Goal: Information Seeking & Learning: Learn about a topic

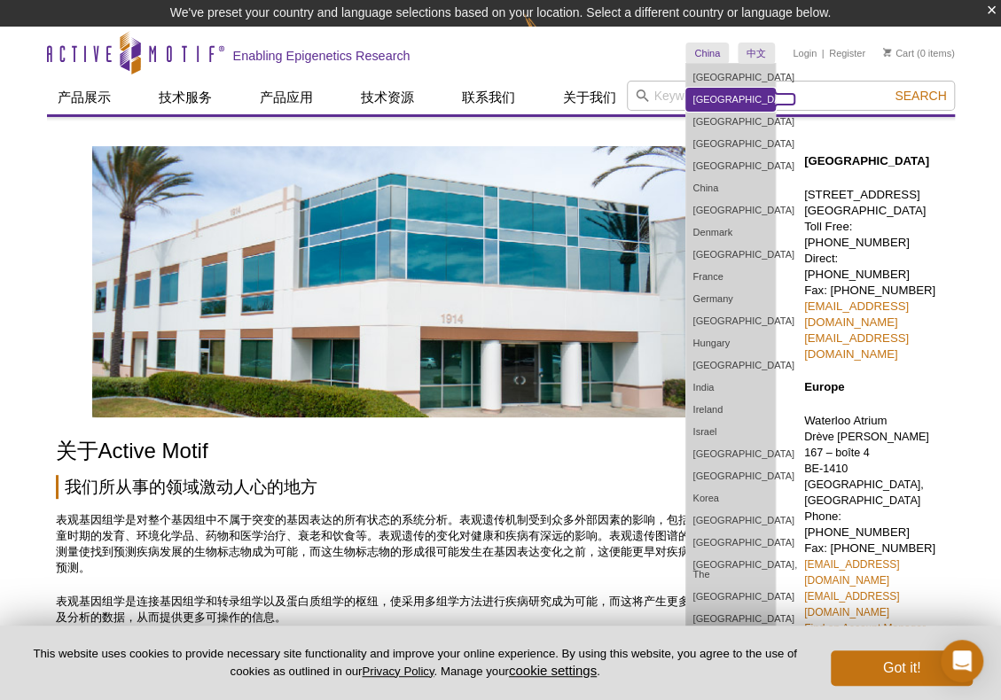
click at [705, 97] on link "[GEOGRAPHIC_DATA]" at bounding box center [730, 100] width 89 height 22
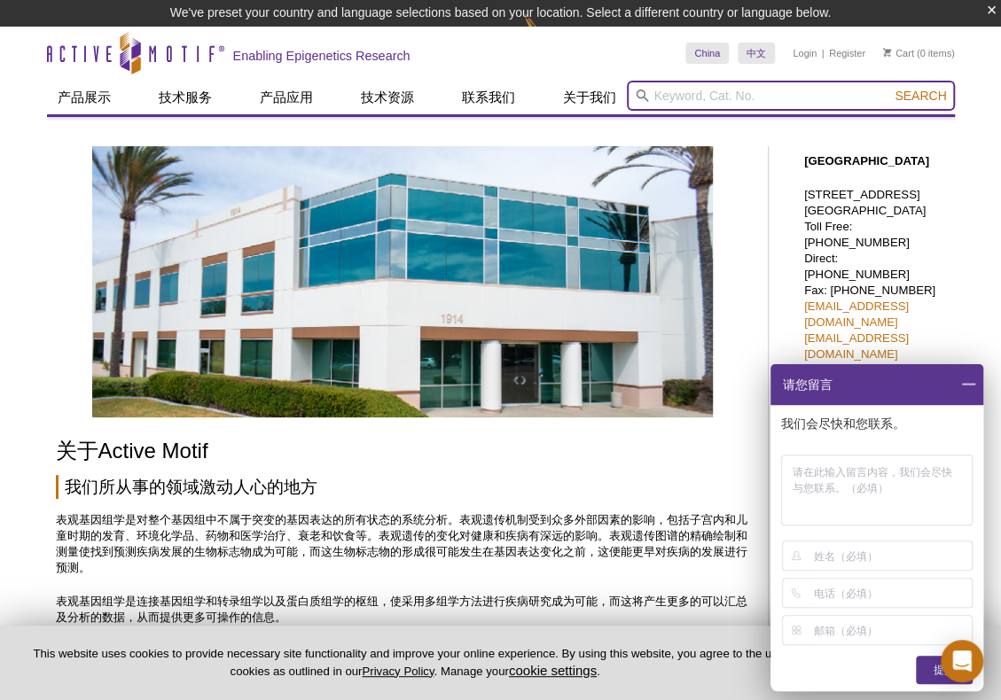
click at [657, 90] on input "search" at bounding box center [791, 96] width 328 height 30
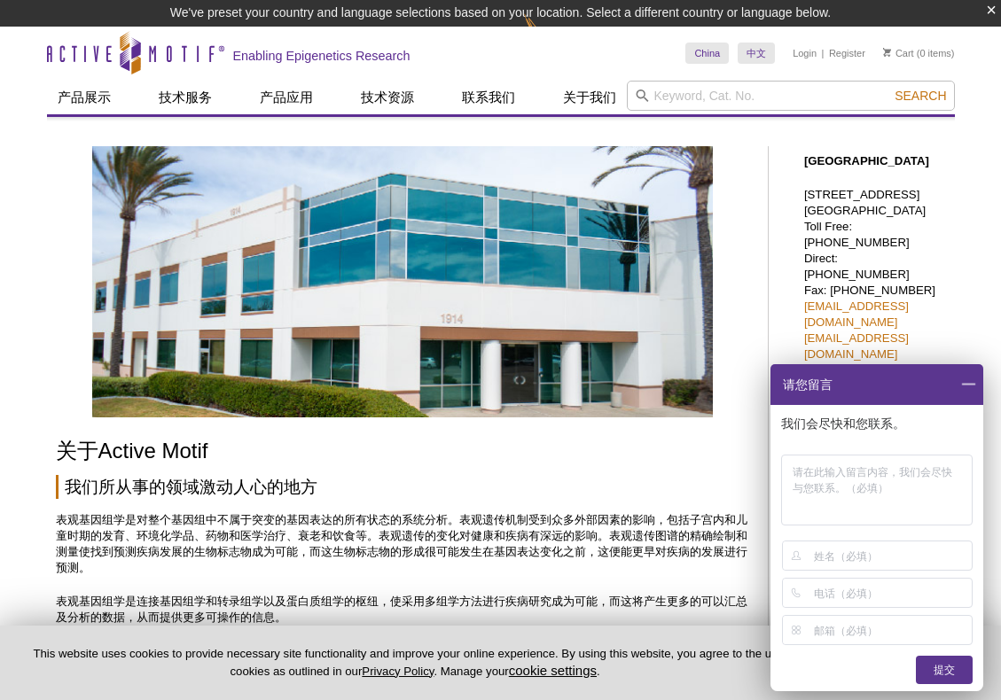
click at [743, 87] on input "search" at bounding box center [791, 96] width 328 height 30
click at [675, 95] on input "search" at bounding box center [791, 96] width 328 height 30
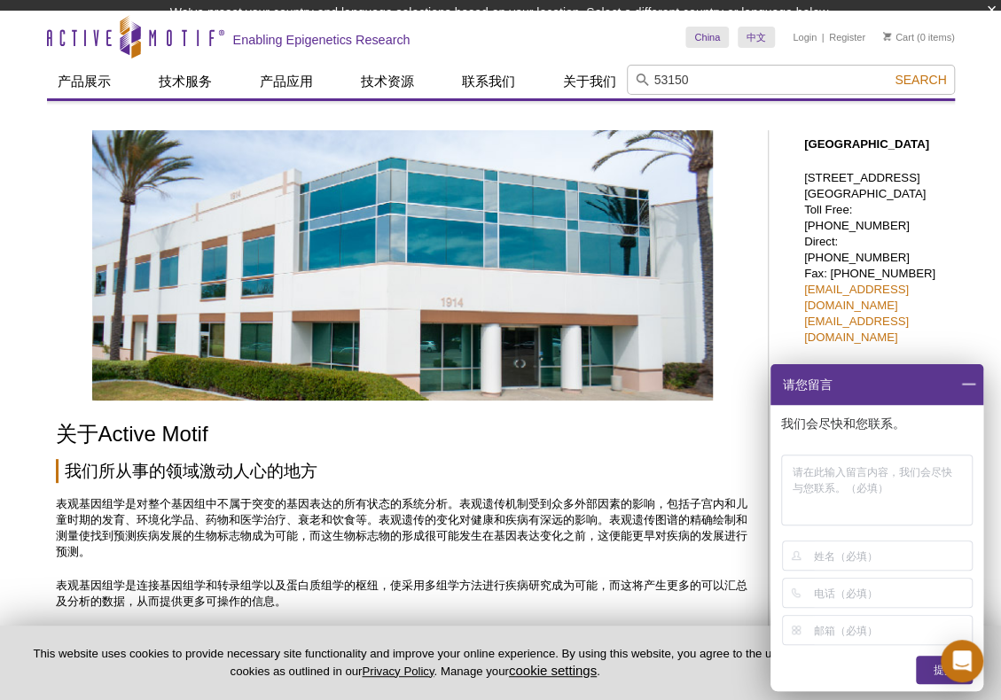
type input "53150"
click at [889, 72] on button "Search" at bounding box center [920, 80] width 62 height 16
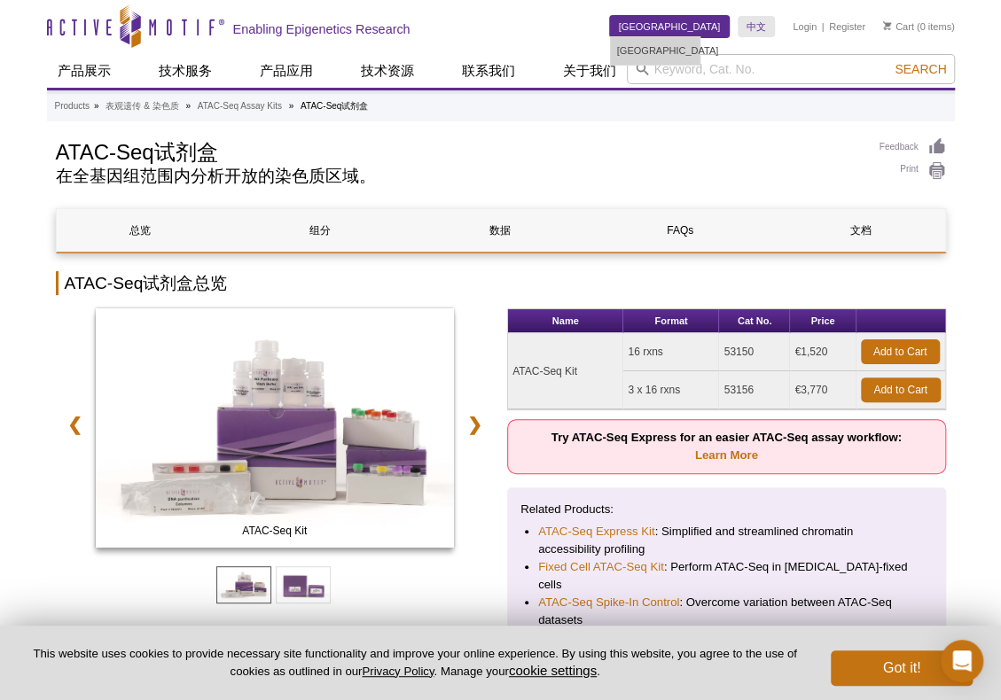
click at [710, 29] on link "Austria" at bounding box center [670, 26] width 120 height 21
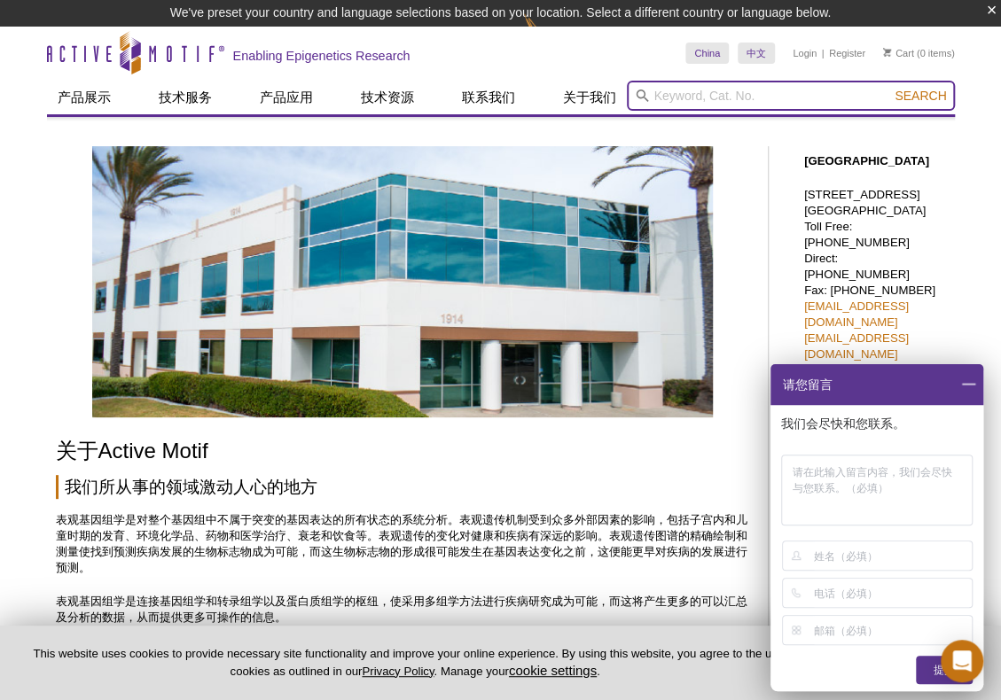
click at [702, 91] on input "search" at bounding box center [791, 96] width 328 height 30
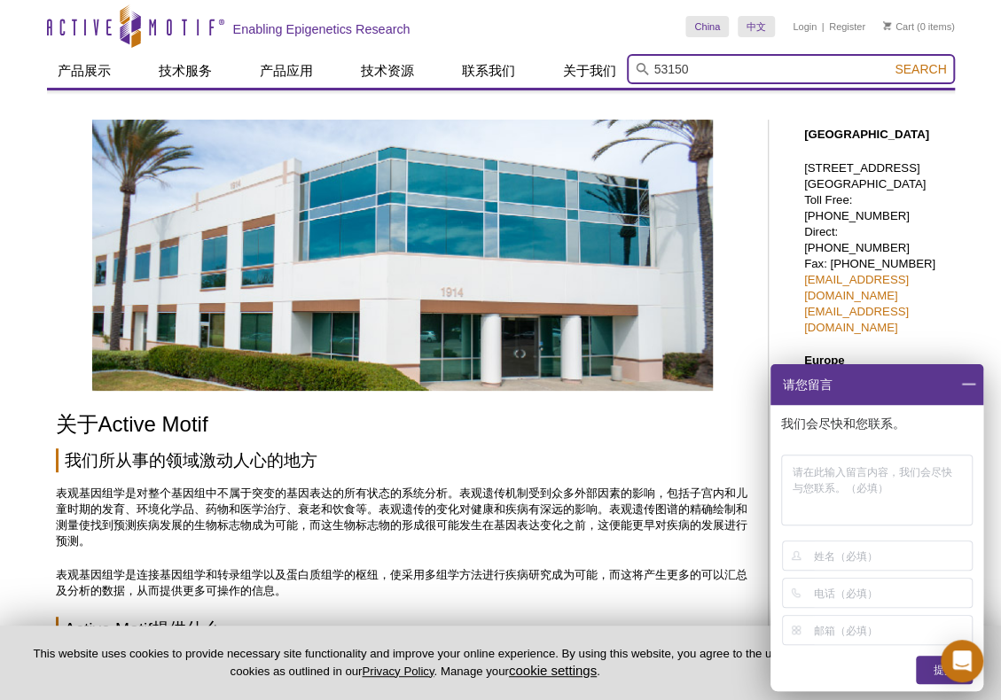
type input "53150"
click at [889, 61] on button "Search" at bounding box center [920, 69] width 62 height 16
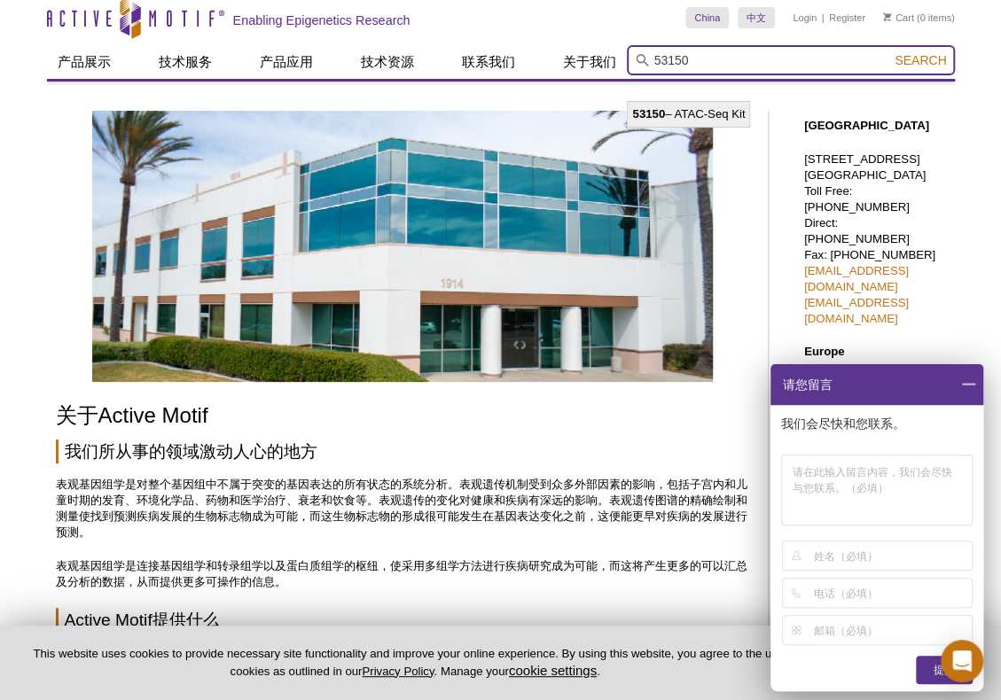
scroll to position [0, 0]
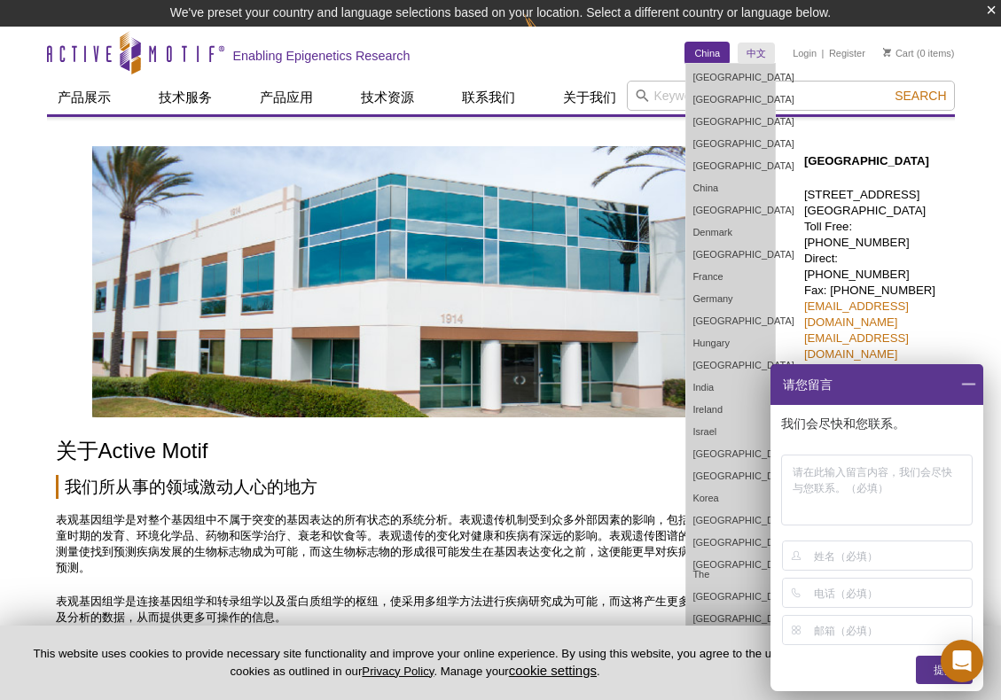
click at [704, 51] on link "China" at bounding box center [706, 53] width 43 height 21
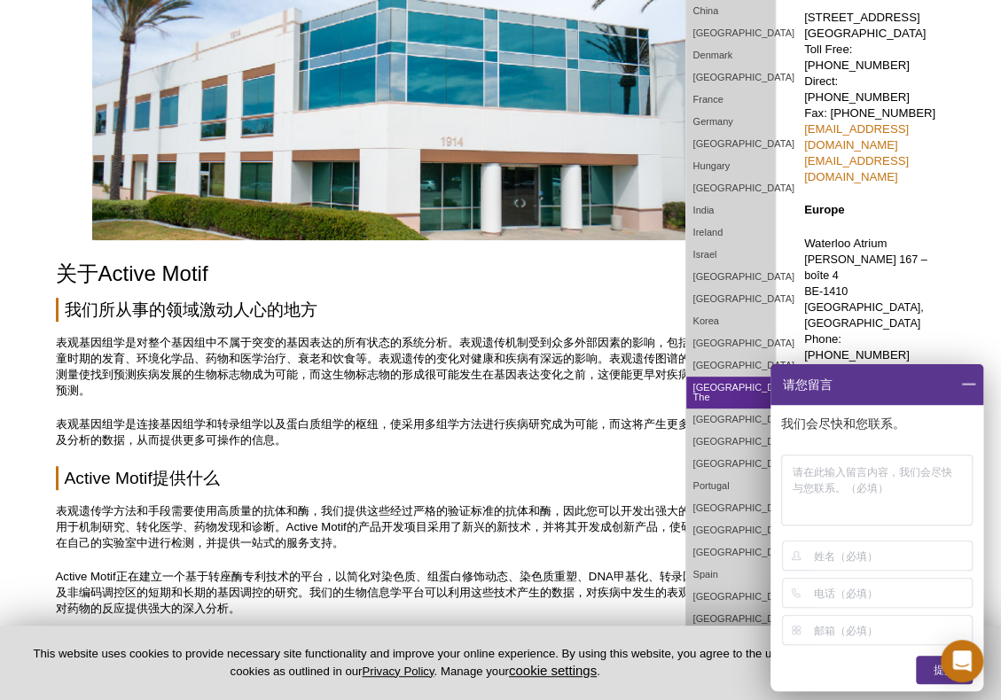
scroll to position [89, 0]
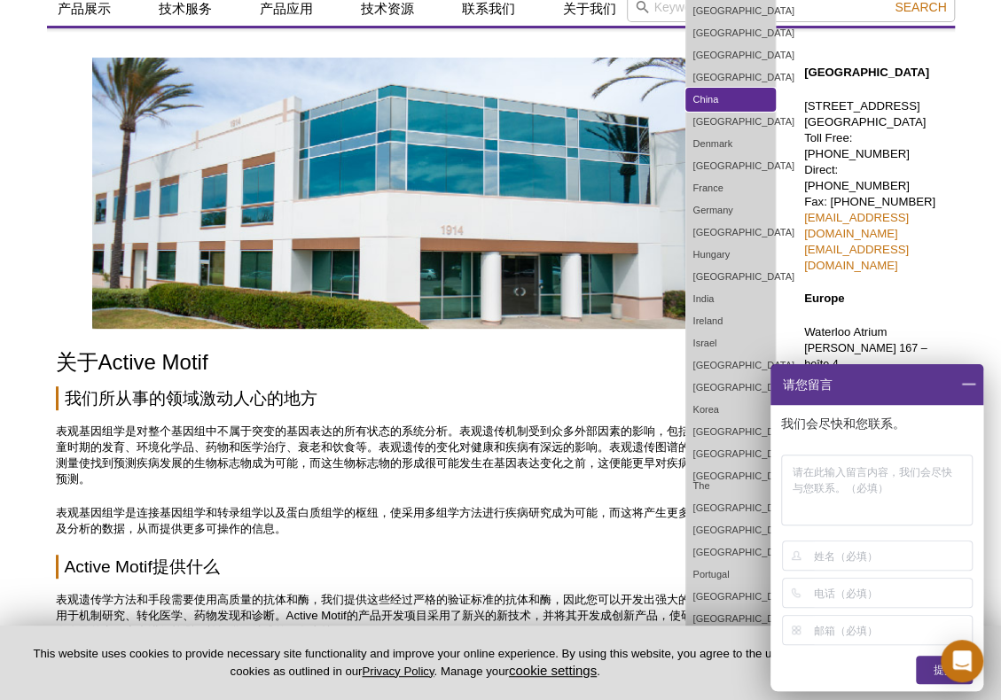
click at [710, 98] on link "China" at bounding box center [730, 100] width 89 height 22
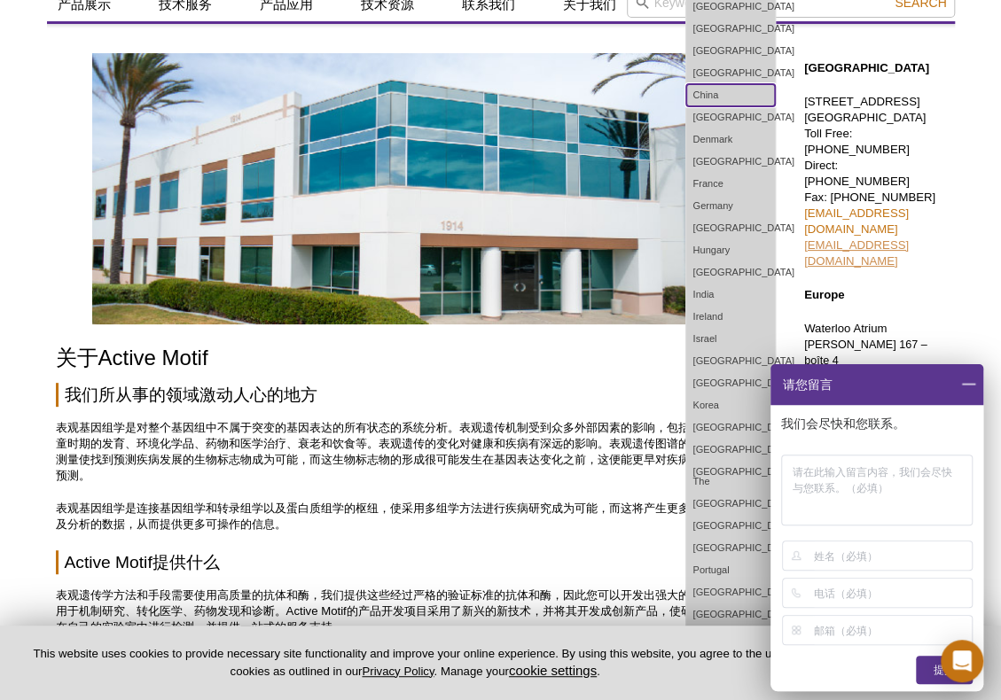
scroll to position [62, 0]
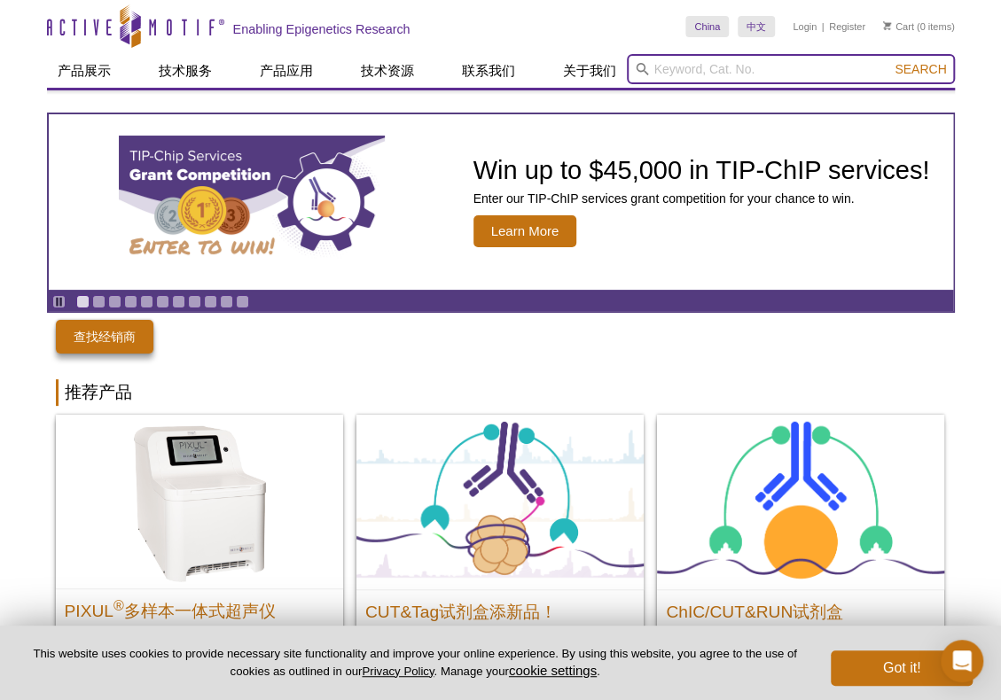
click at [667, 66] on input "search" at bounding box center [791, 69] width 328 height 30
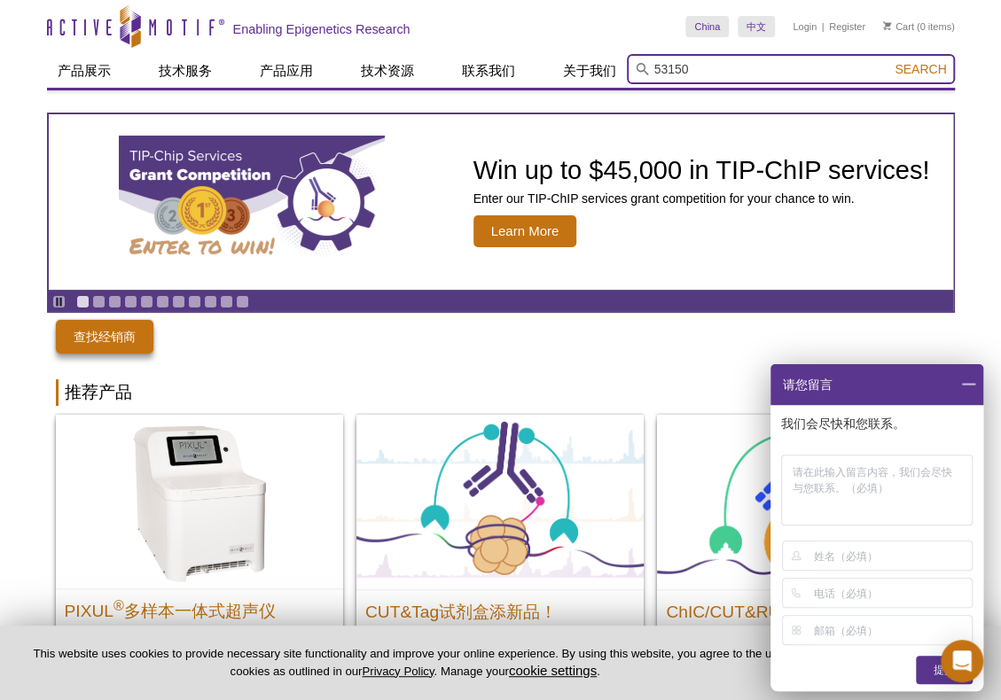
click at [889, 61] on button "Search" at bounding box center [920, 69] width 62 height 16
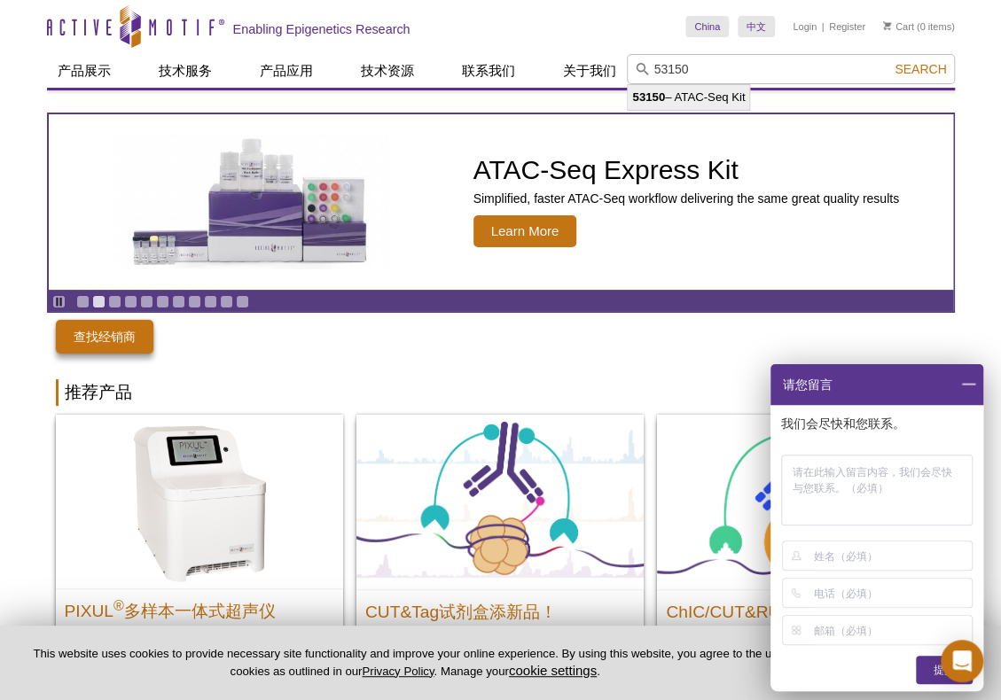
click at [736, 93] on li "53150 – ATAC-Seq Kit" at bounding box center [688, 97] width 121 height 25
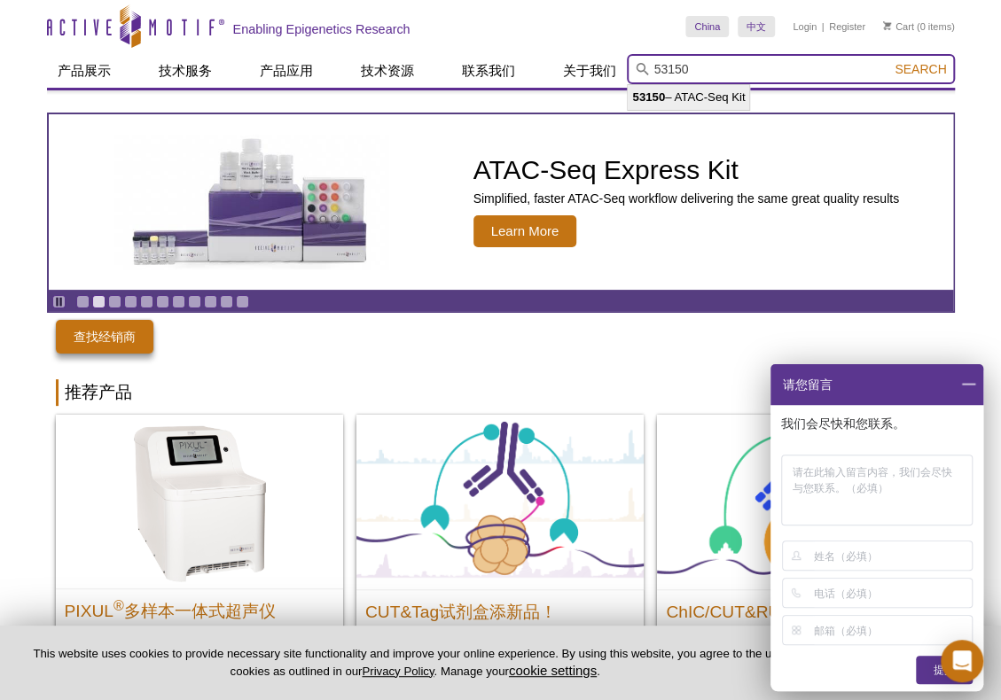
type input "53150 – ATAC-Seq Kit"
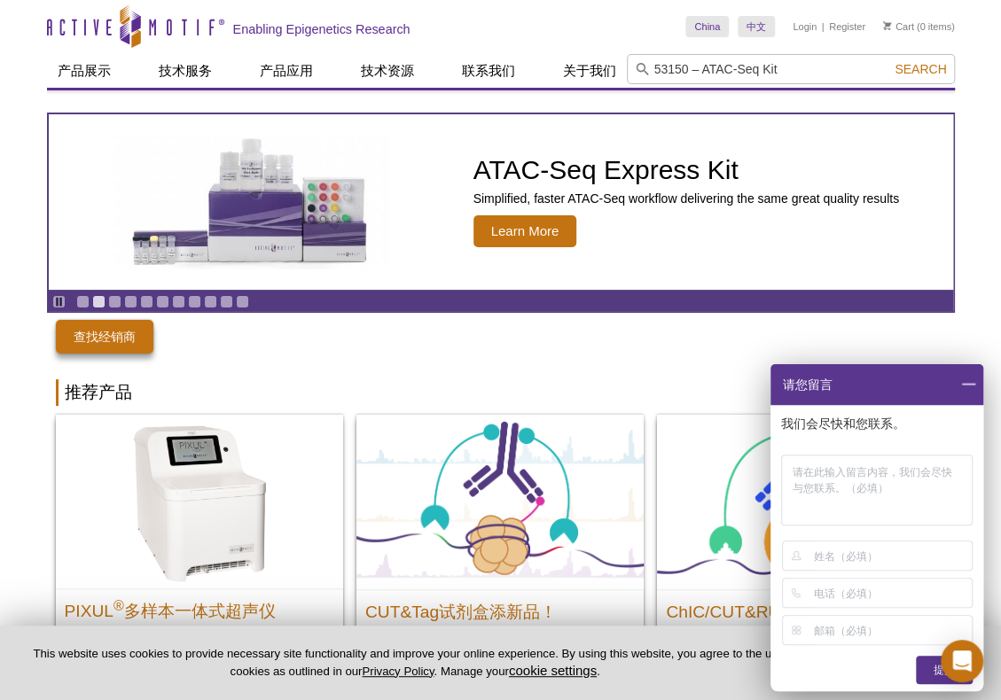
click at [972, 379] on span at bounding box center [968, 384] width 30 height 41
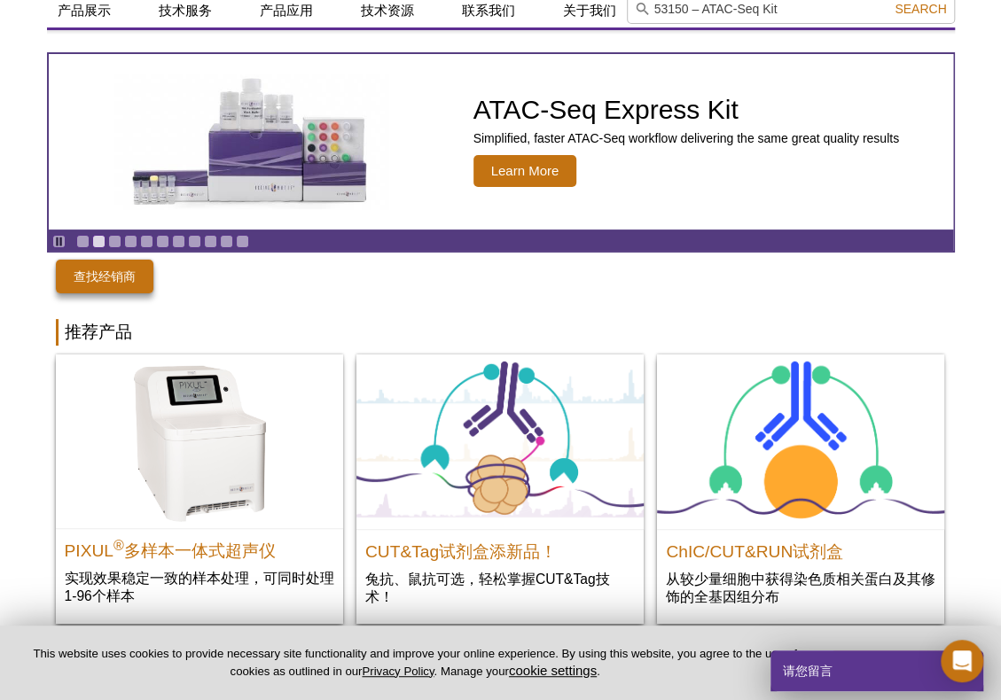
scroll to position [89, 0]
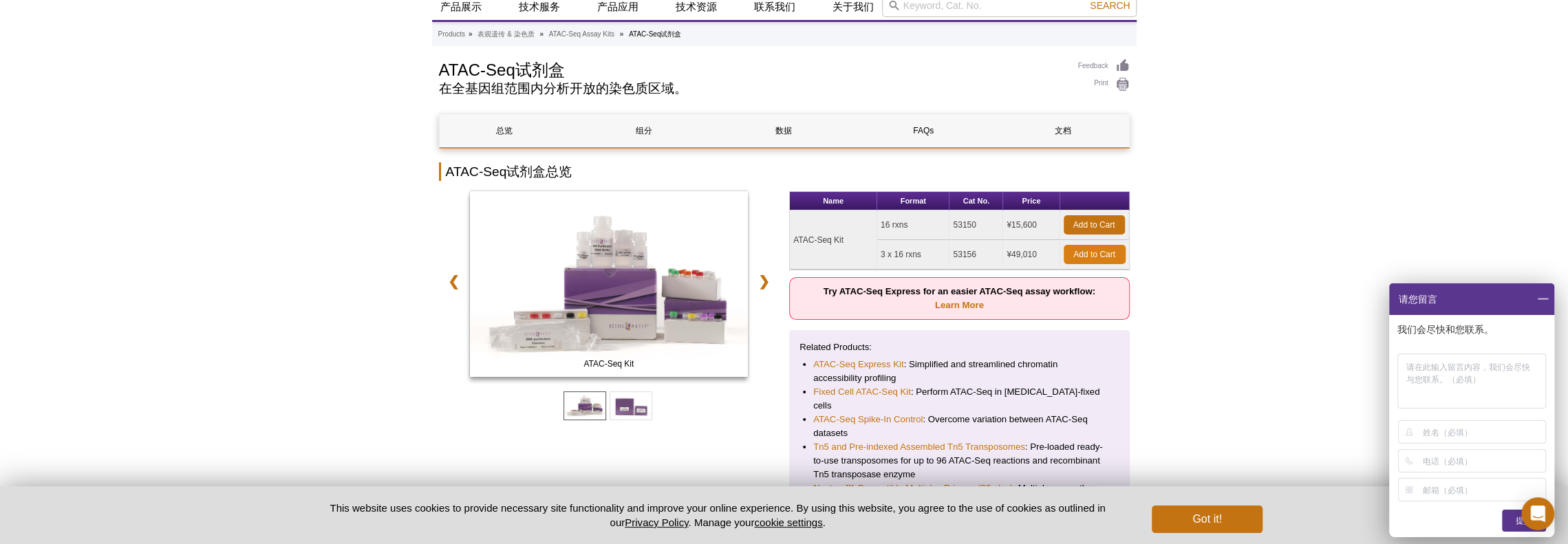
scroll to position [69, 0]
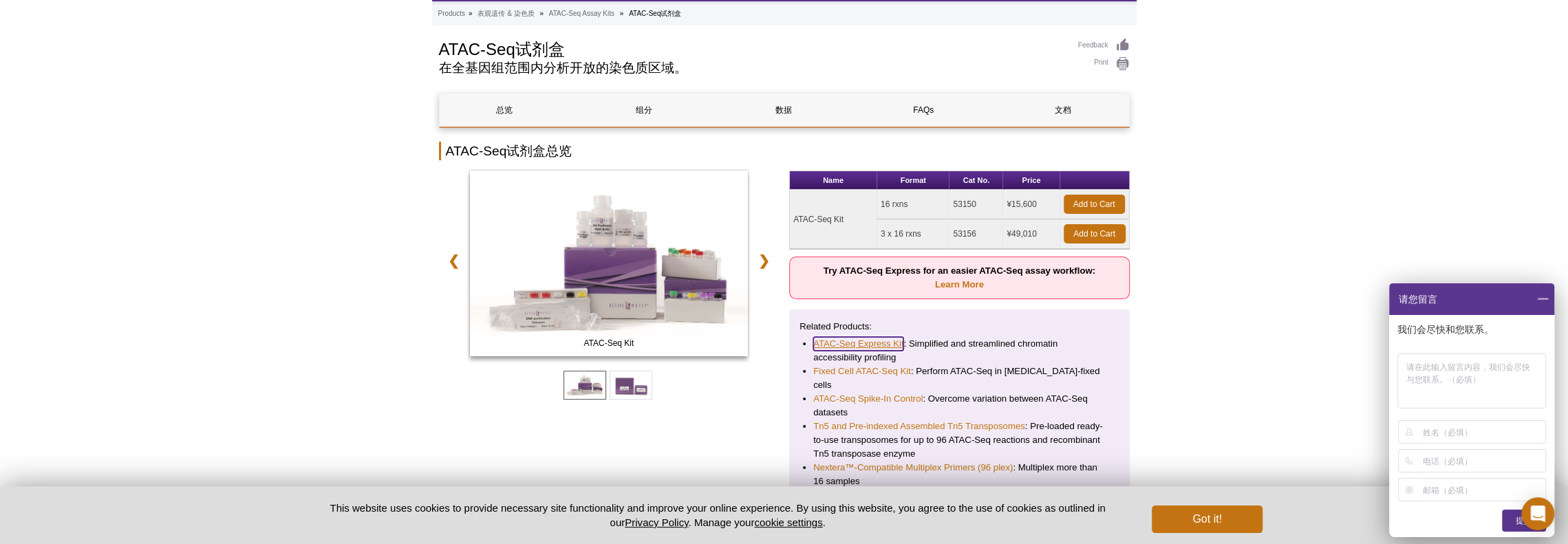
click at [776, 345] on link "ATAC-Seq Express Kit" at bounding box center [859, 344] width 90 height 14
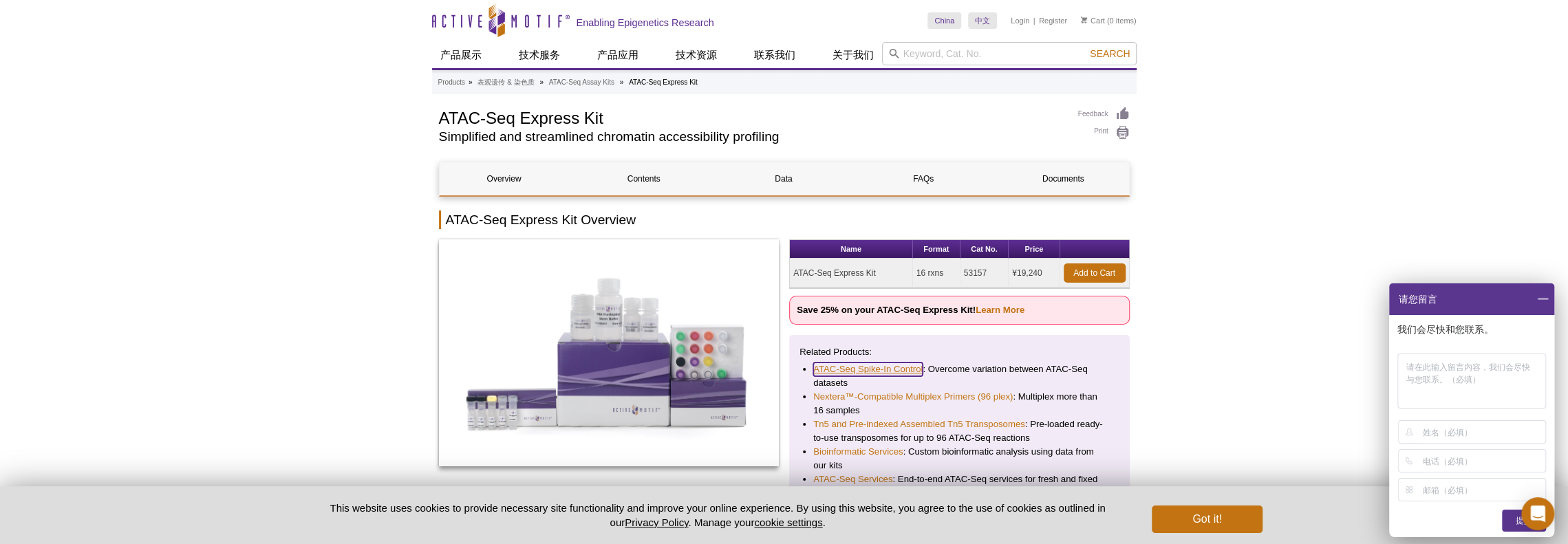
click at [886, 370] on link "ATAC-Seq Spike-In Control" at bounding box center [868, 369] width 109 height 14
